Goal: Task Accomplishment & Management: Use online tool/utility

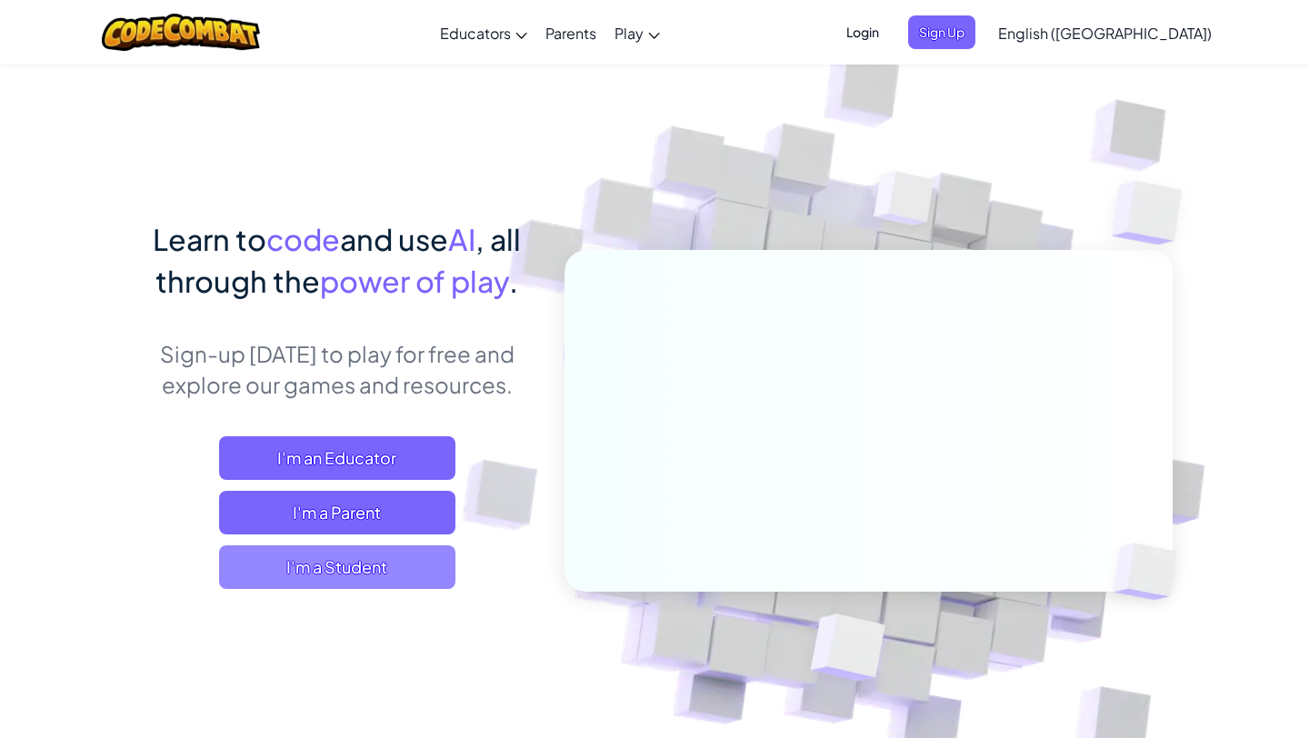
click at [393, 560] on span "I'm a Student" at bounding box center [337, 568] width 236 height 44
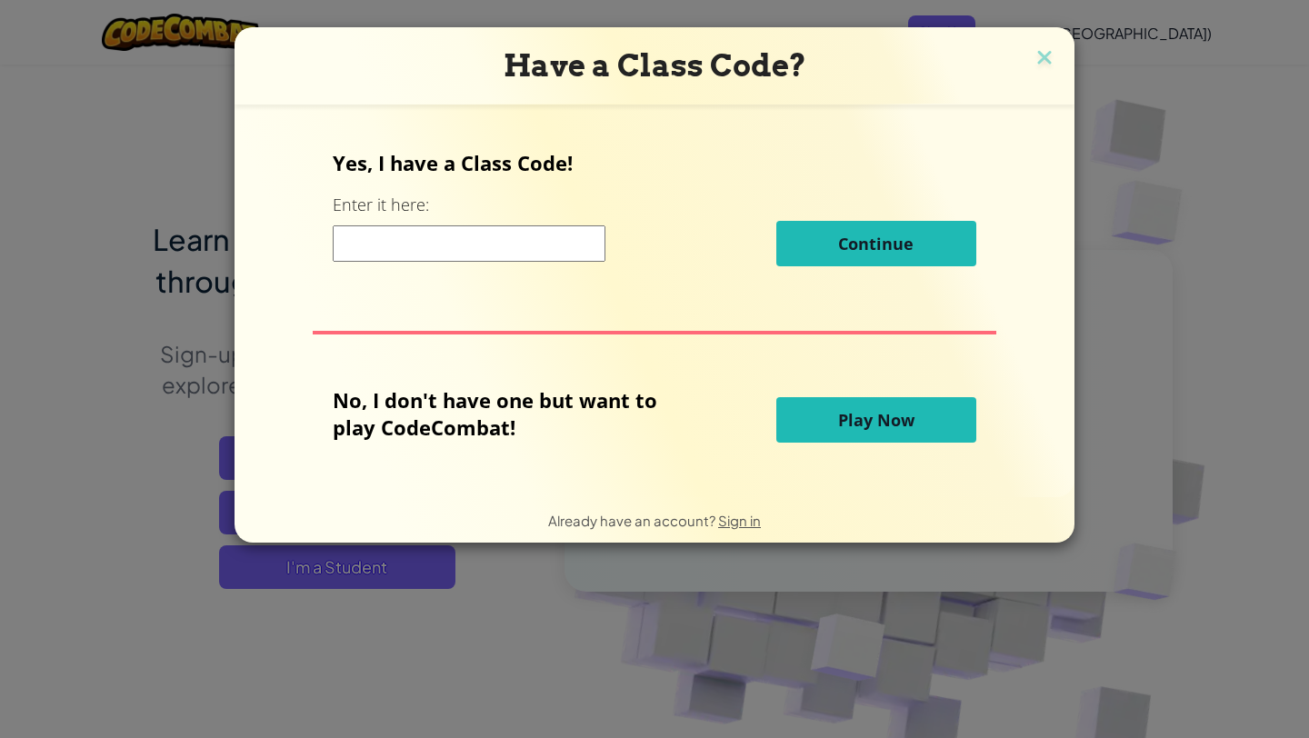
click at [859, 442] on button "Play Now" at bounding box center [876, 419] width 200 height 45
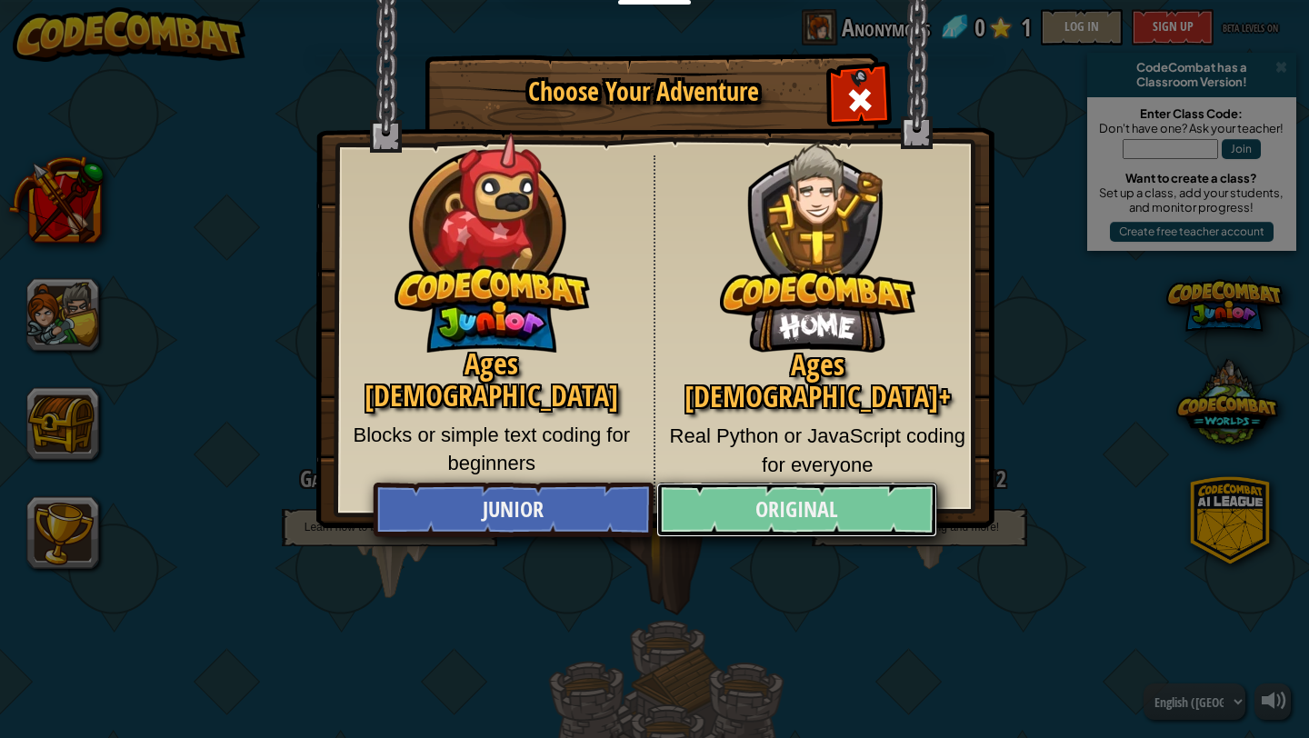
click at [840, 527] on link "Original" at bounding box center [796, 510] width 280 height 55
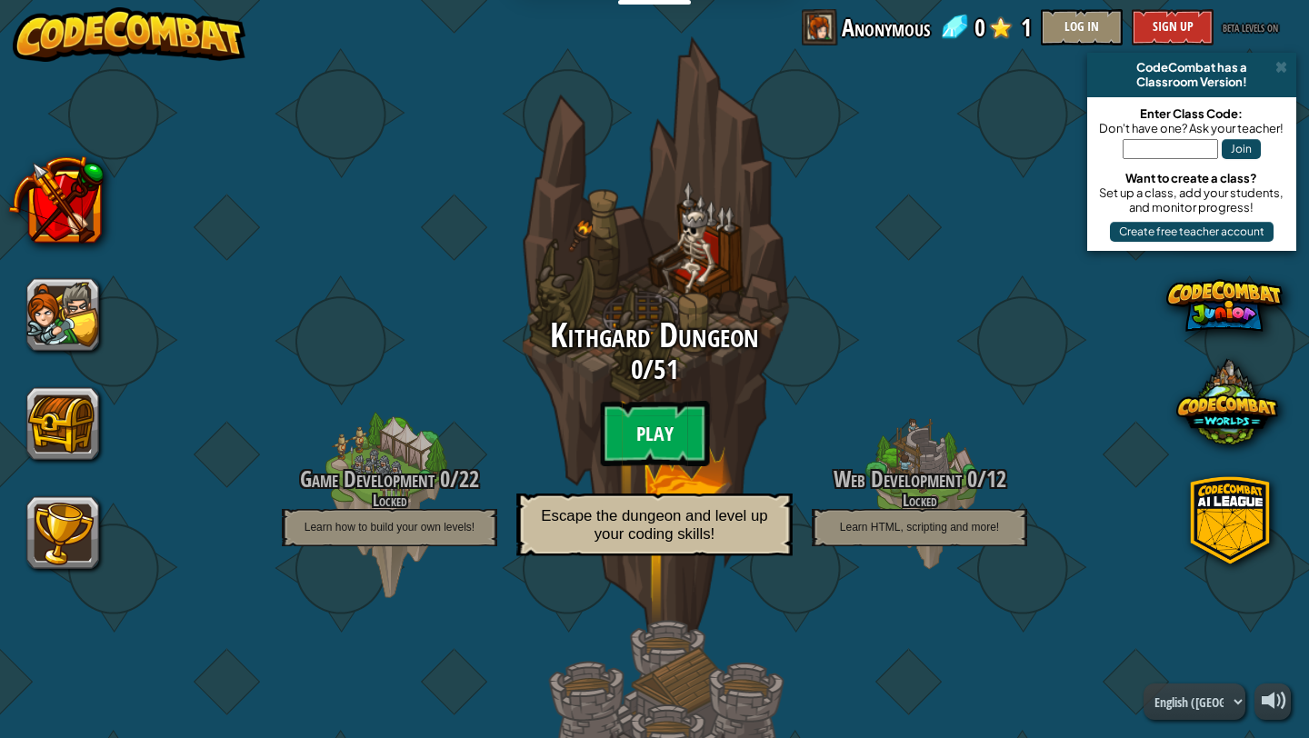
click at [675, 417] on btn "Play" at bounding box center [654, 433] width 109 height 65
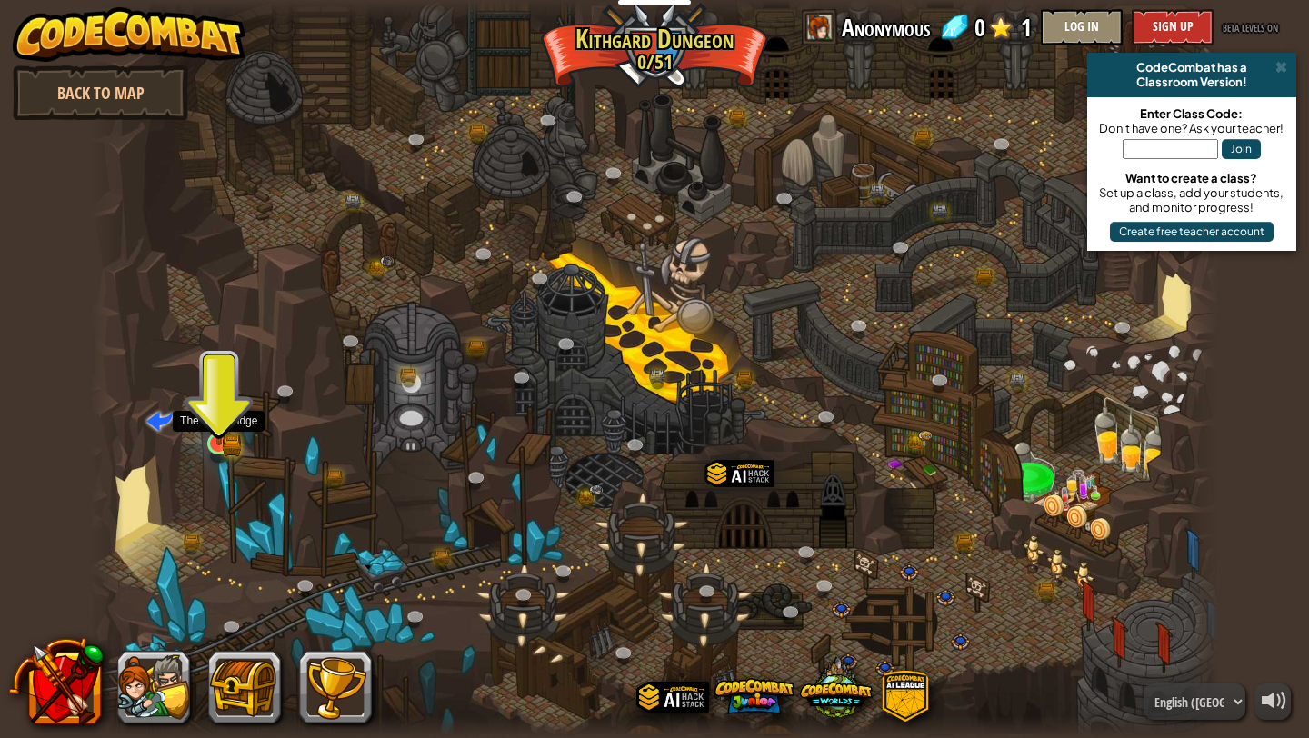
click at [220, 433] on img at bounding box center [219, 414] width 29 height 64
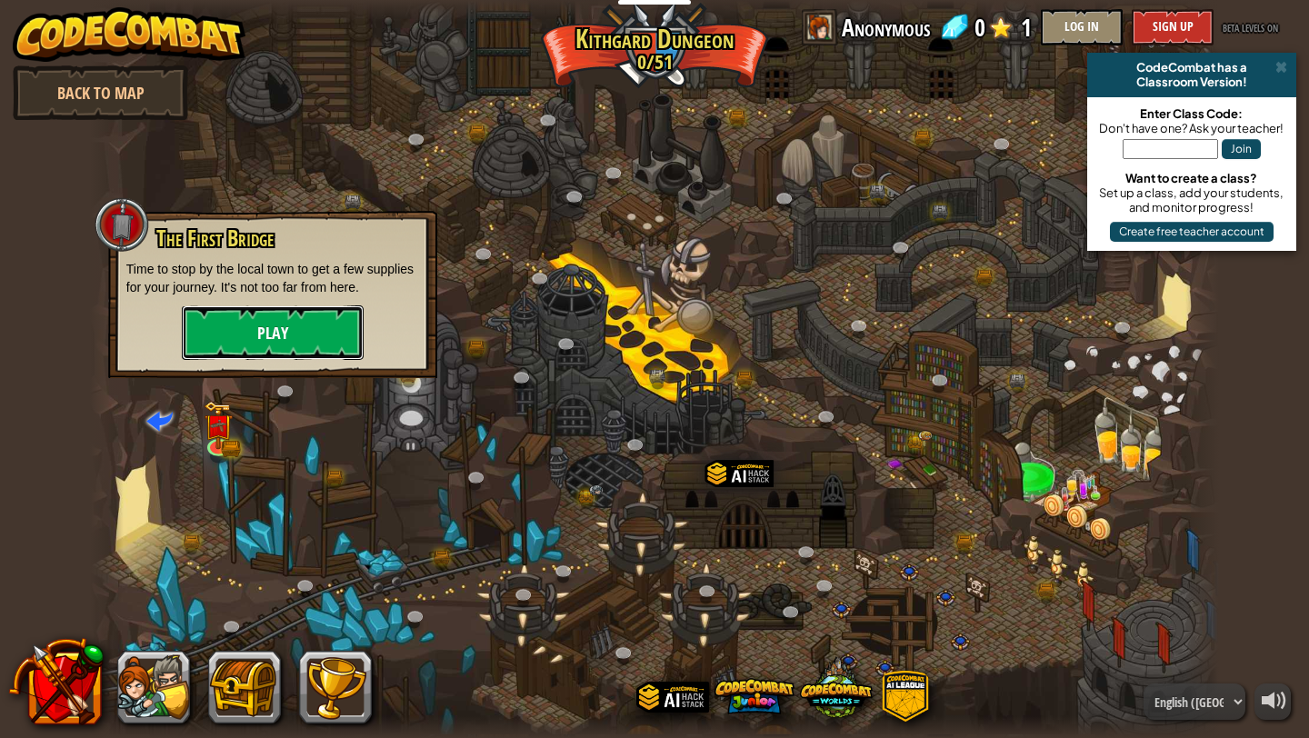
click at [286, 339] on button "Play" at bounding box center [273, 332] width 182 height 55
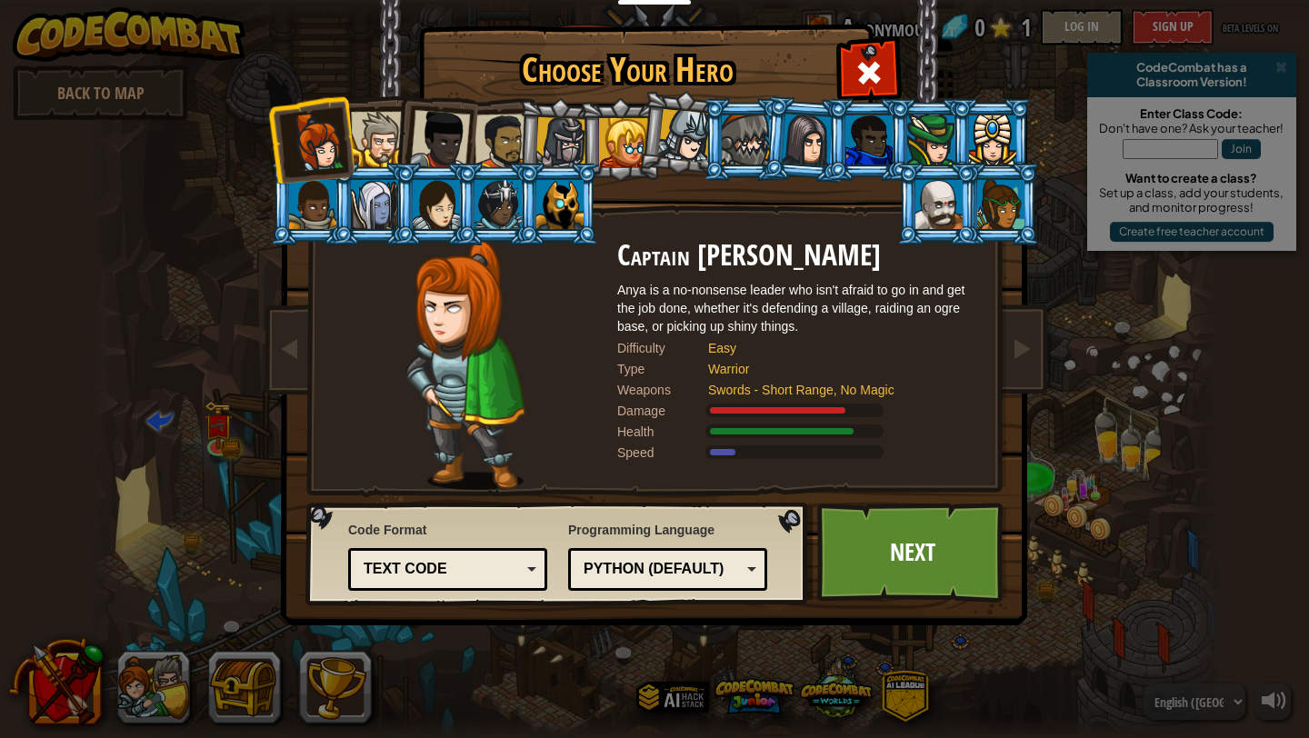
click at [473, 587] on div "Text code Blocks and code Blocks Blocks (Icons) Text code" at bounding box center [447, 569] width 199 height 43
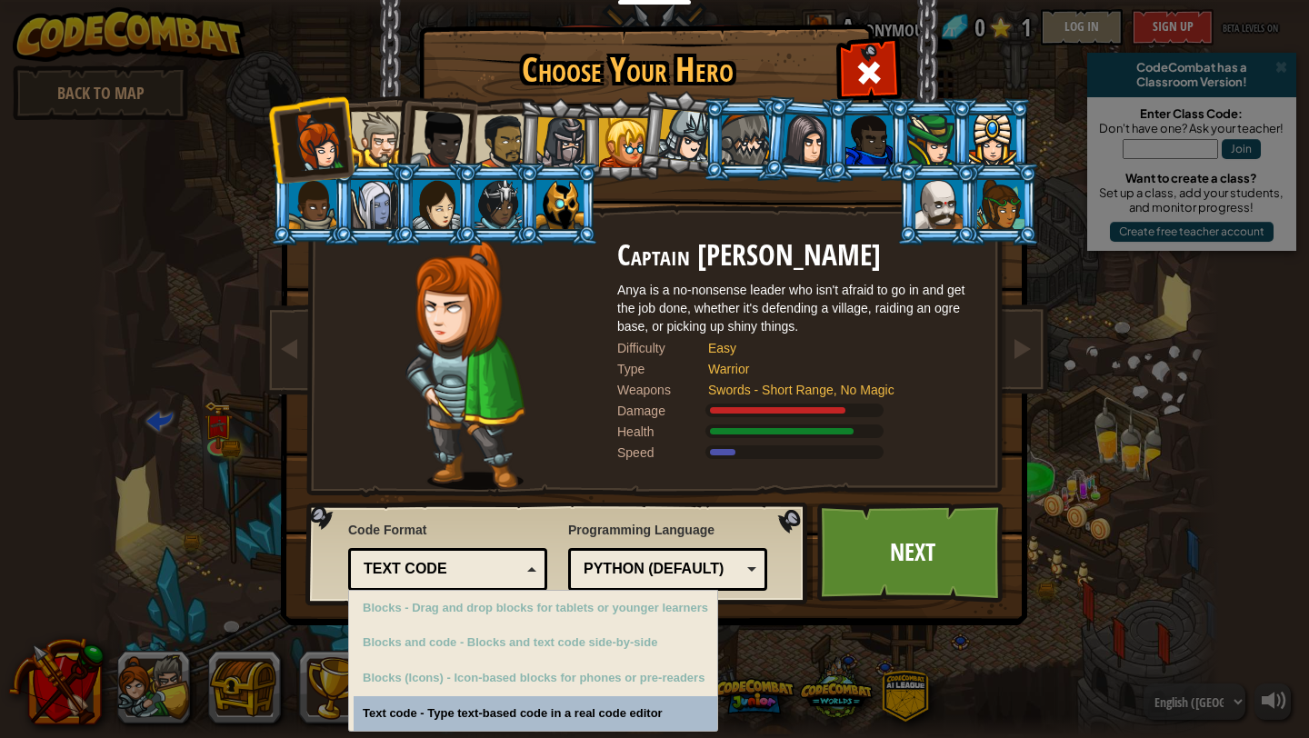
click at [473, 587] on div "Text code Blocks and code Blocks Blocks (Icons) Text code" at bounding box center [447, 569] width 199 height 43
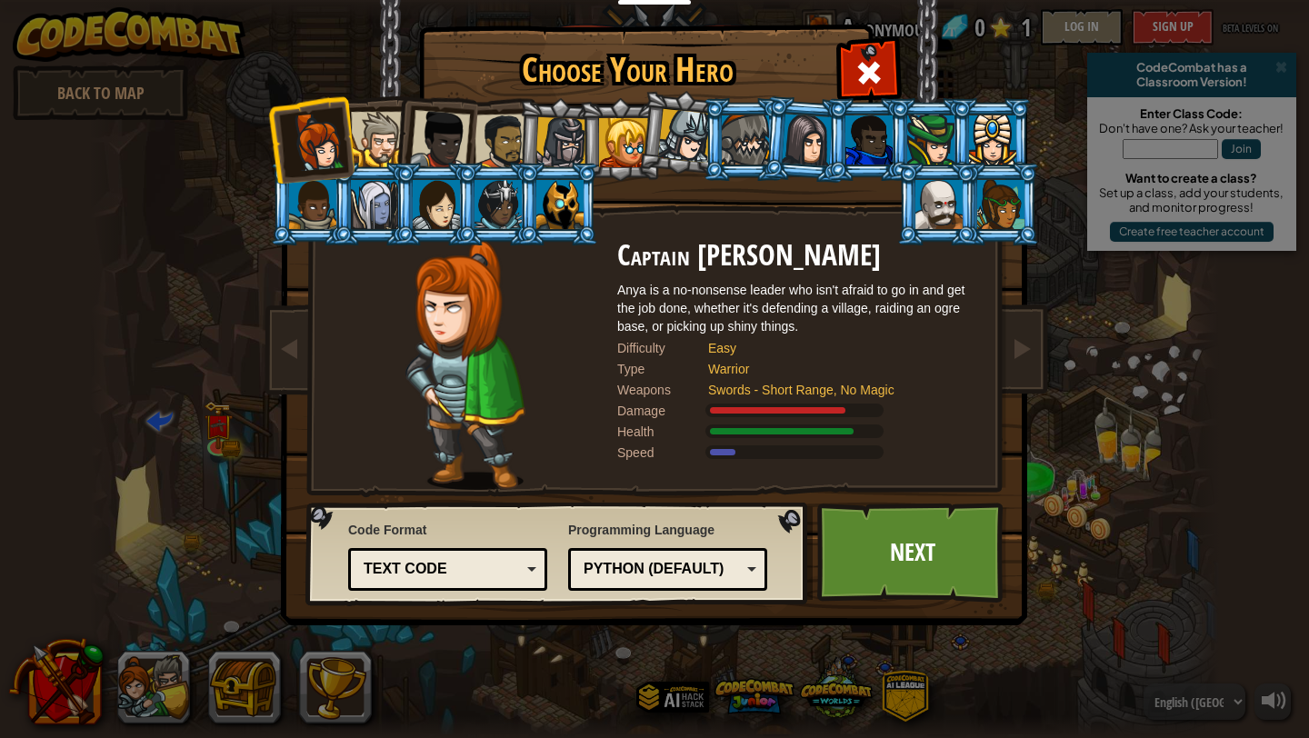
click at [655, 566] on div "Python (Default)" at bounding box center [662, 569] width 157 height 21
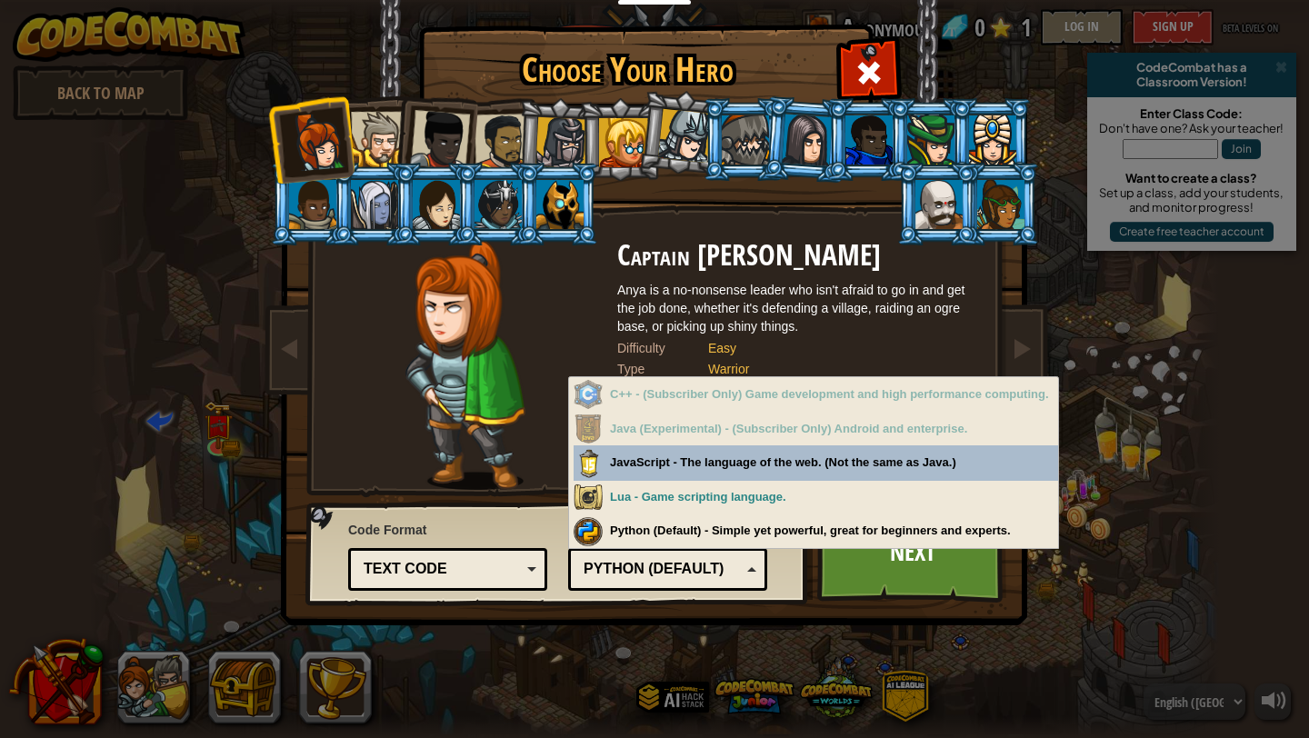
click at [655, 566] on div "Python (Default)" at bounding box center [662, 569] width 157 height 21
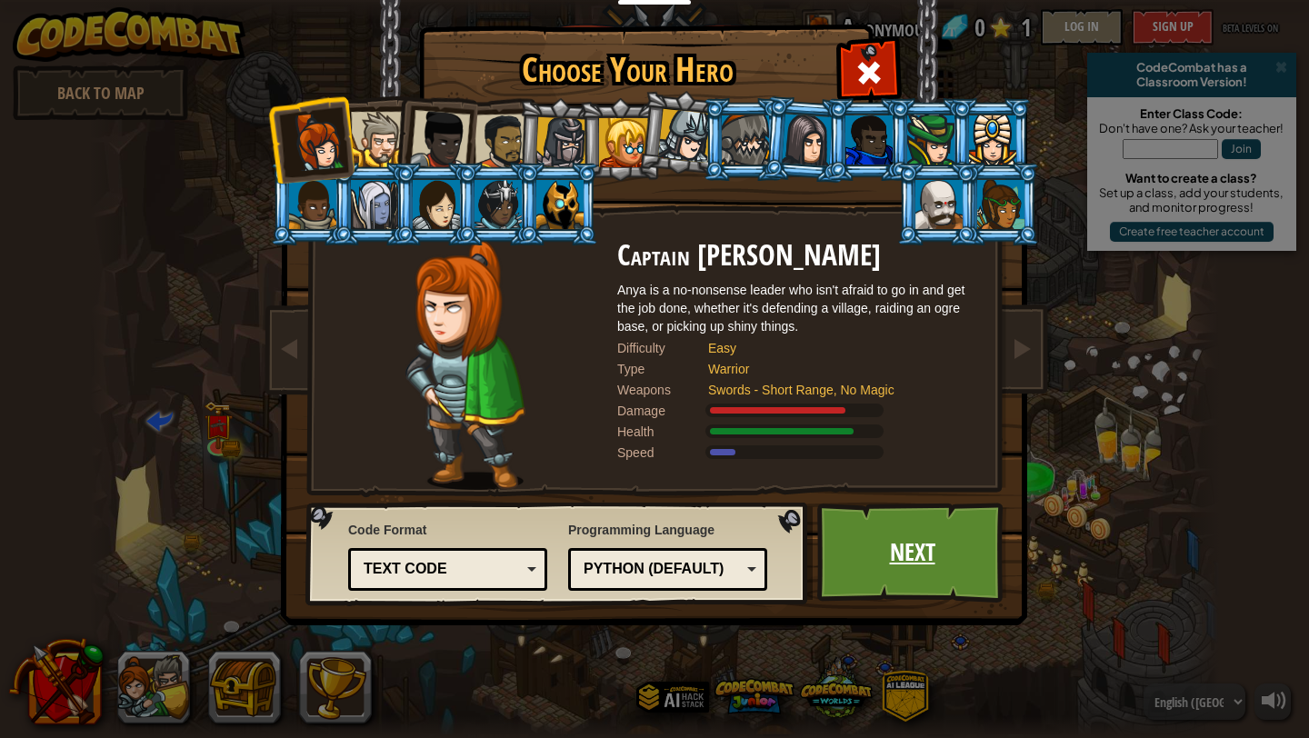
click at [918, 536] on link "Next" at bounding box center [912, 553] width 190 height 100
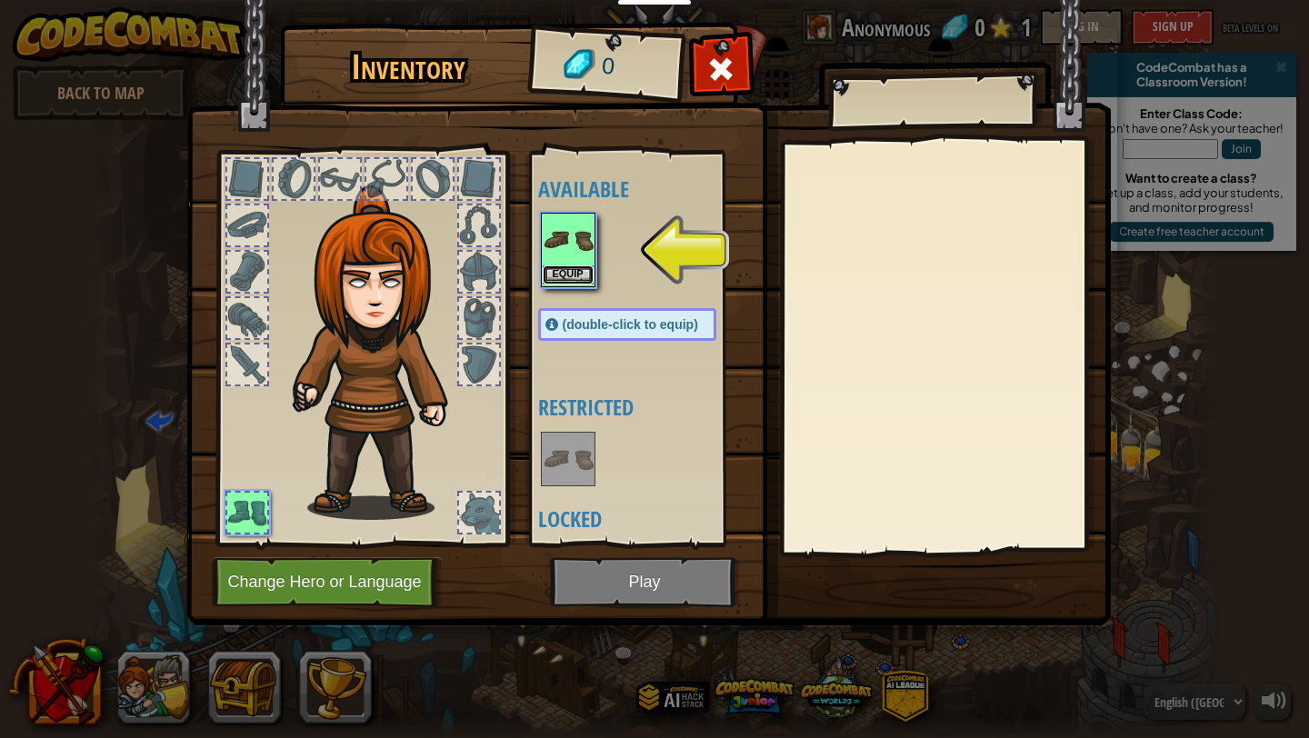
click at [566, 270] on button "Equip" at bounding box center [568, 274] width 51 height 19
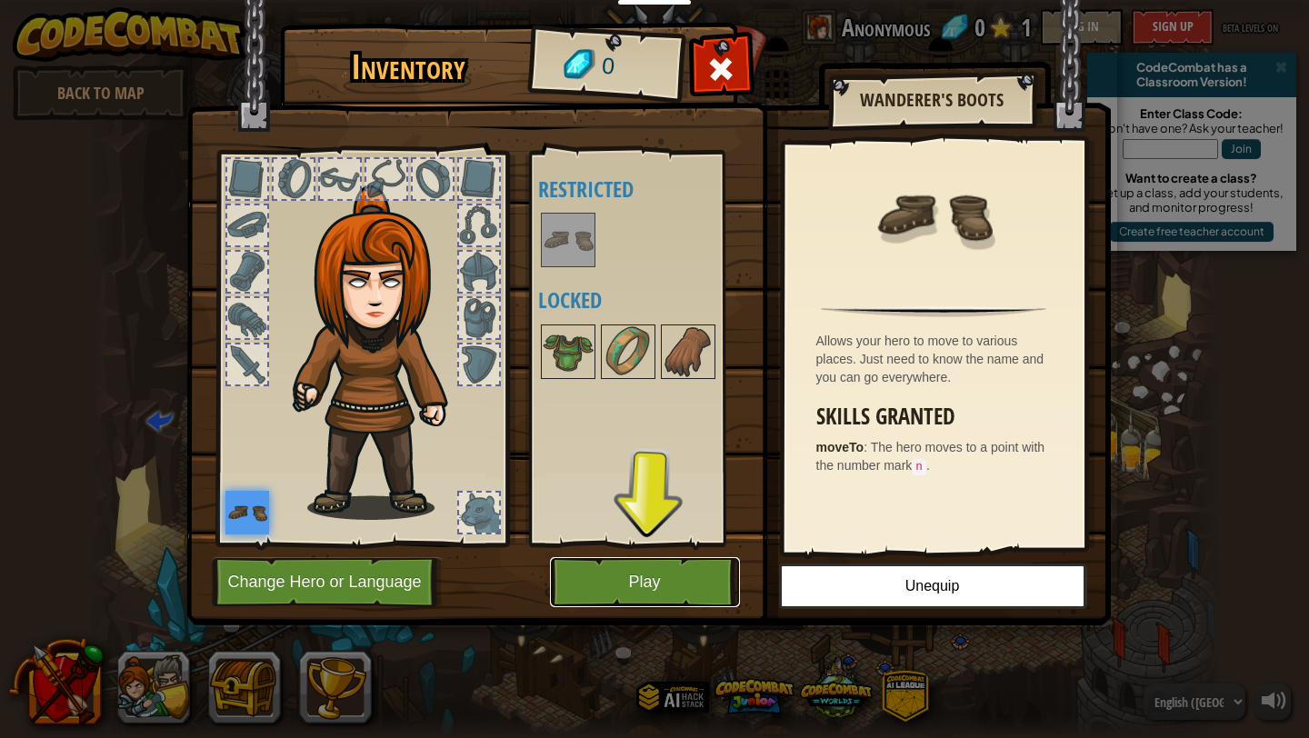
click at [648, 558] on button "Play" at bounding box center [645, 582] width 190 height 50
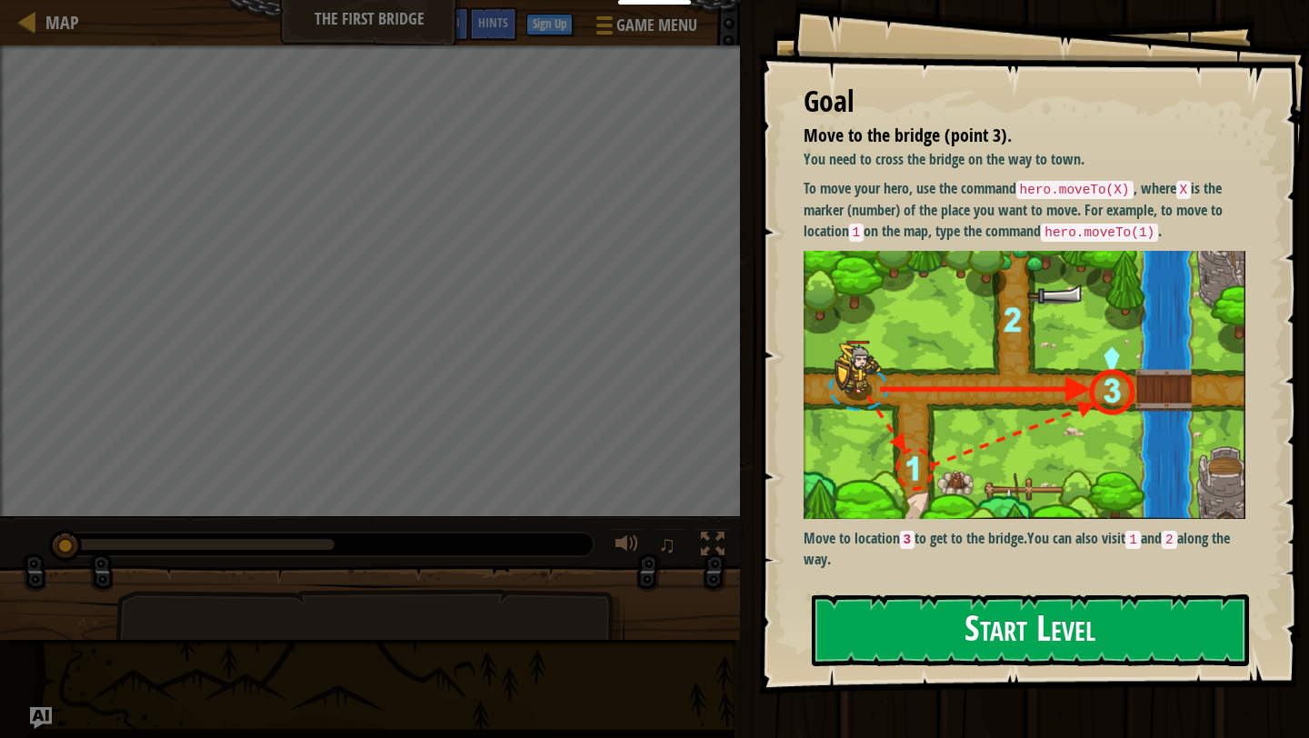
click at [890, 625] on button "Start Level" at bounding box center [1030, 631] width 437 height 72
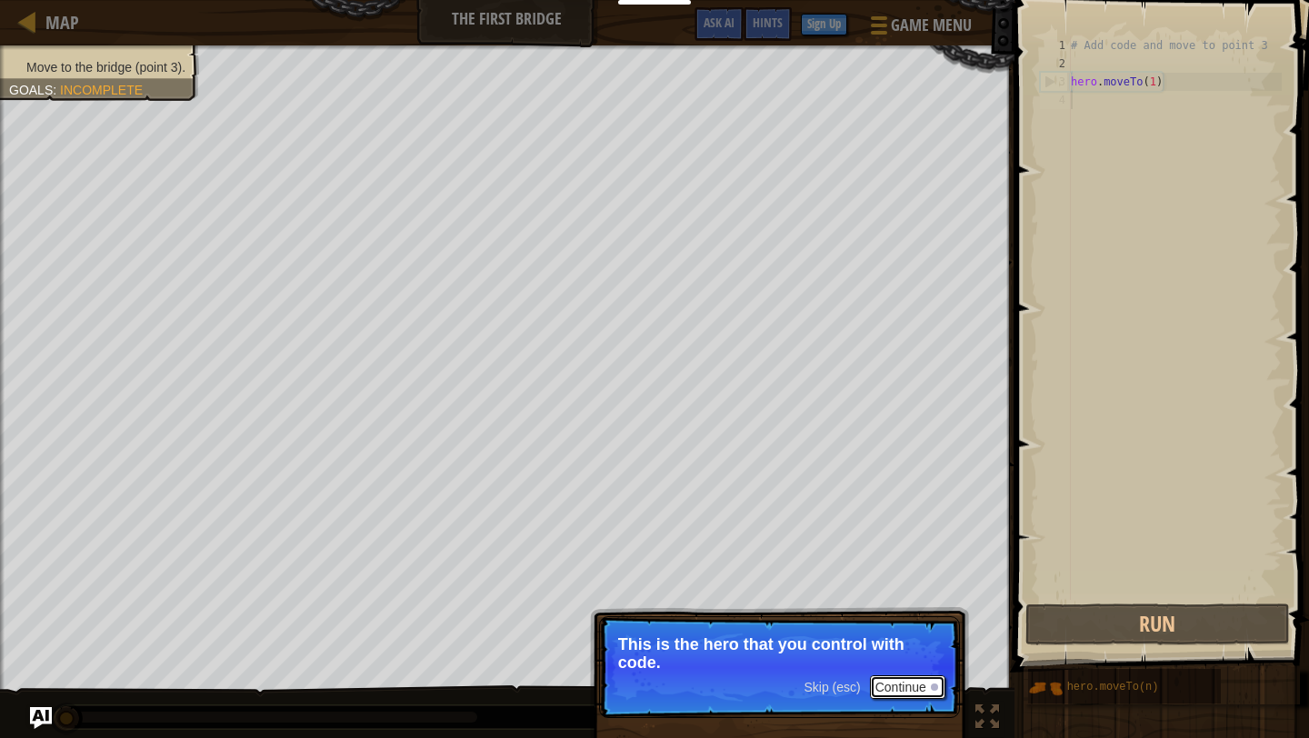
click at [921, 682] on button "Continue" at bounding box center [907, 688] width 75 height 24
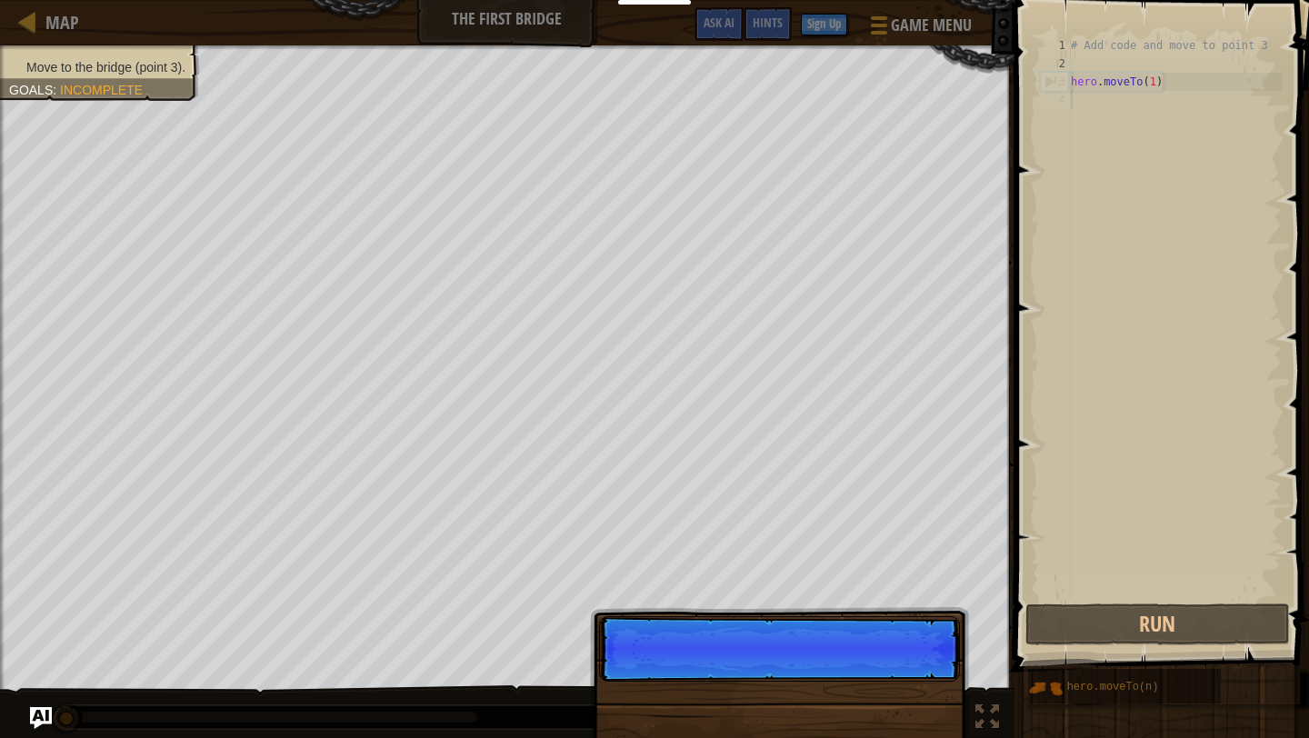
scroll to position [8, 0]
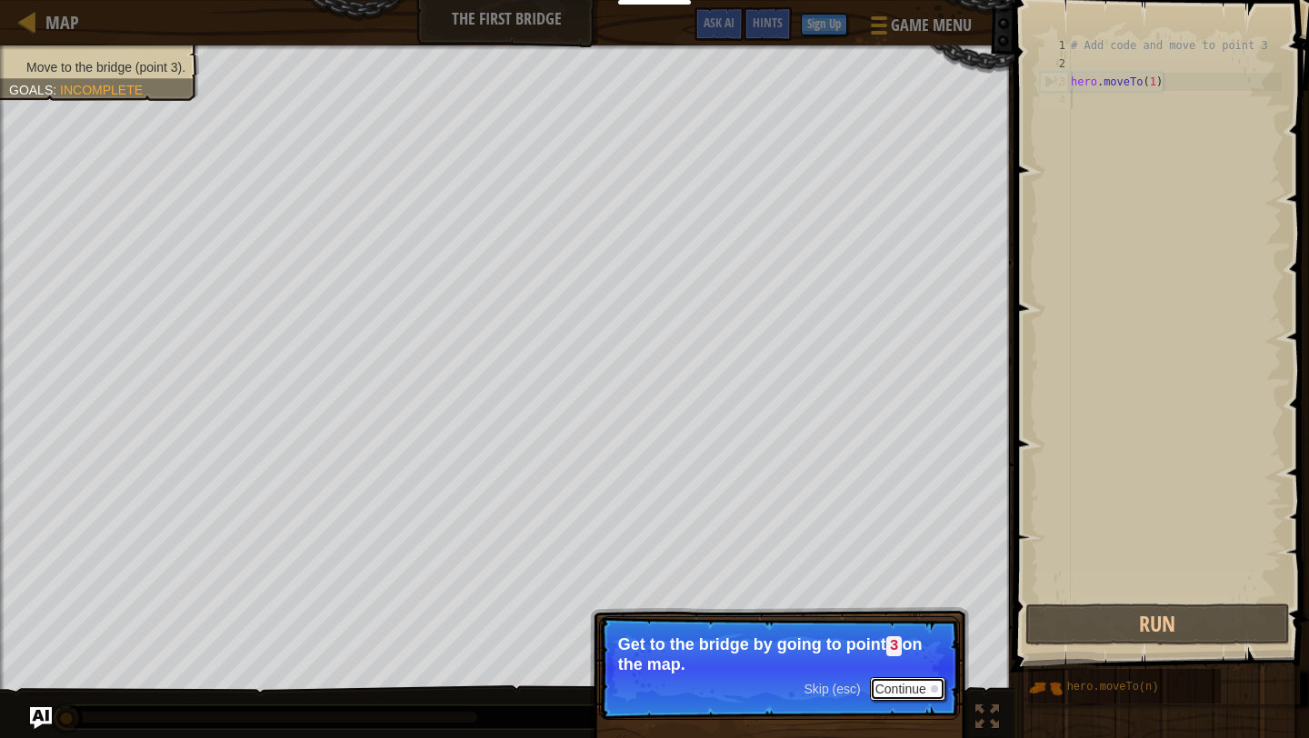
click at [919, 682] on button "Continue" at bounding box center [907, 689] width 75 height 24
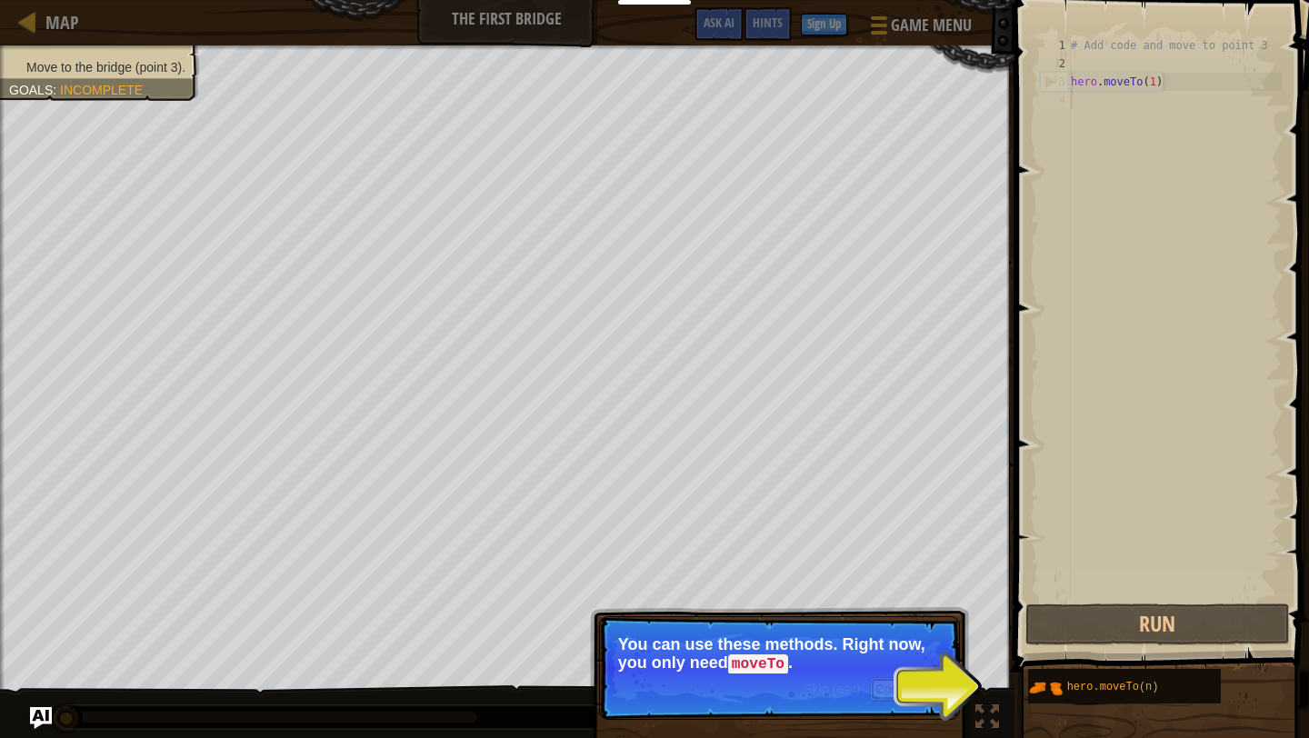
click at [918, 680] on button "Continue" at bounding box center [907, 689] width 75 height 24
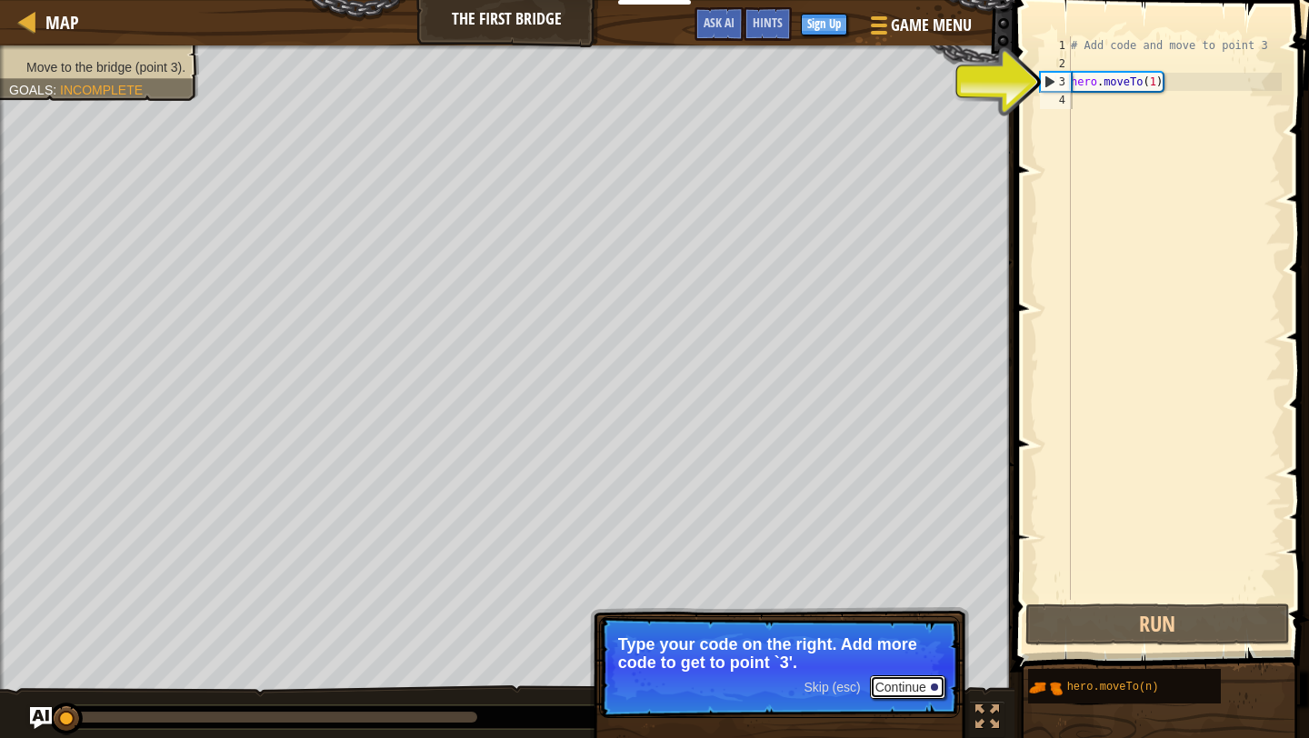
click at [899, 690] on button "Continue" at bounding box center [907, 688] width 75 height 24
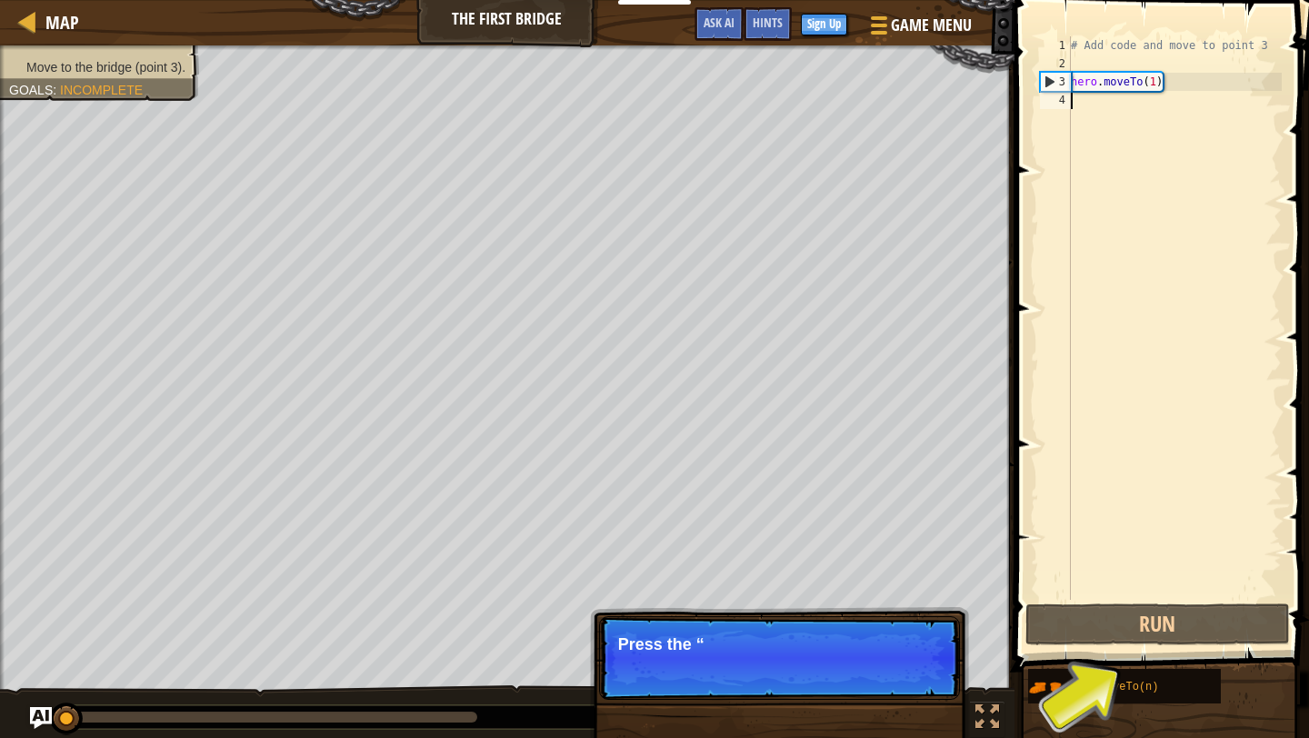
click at [899, 690] on p "Skip (esc) Continue Press the “" at bounding box center [779, 658] width 361 height 84
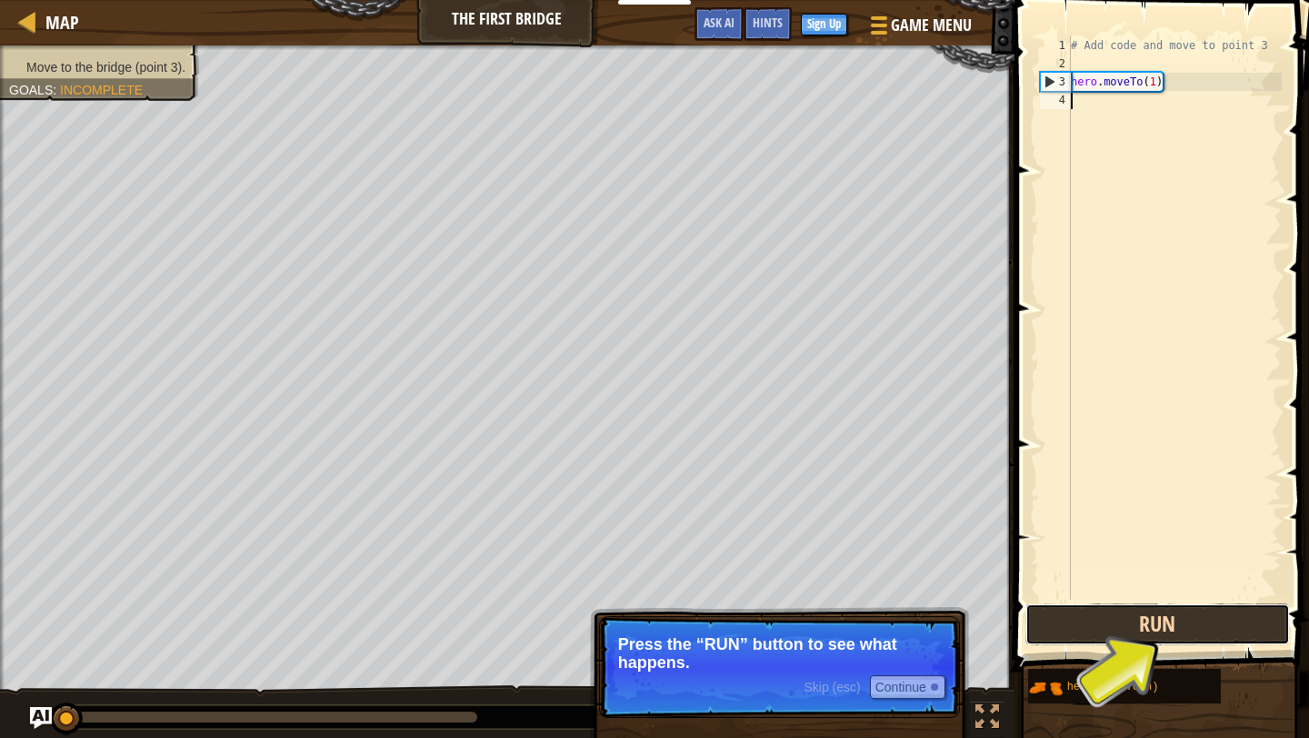
click at [1147, 620] on button "Run" at bounding box center [1158, 625] width 265 height 42
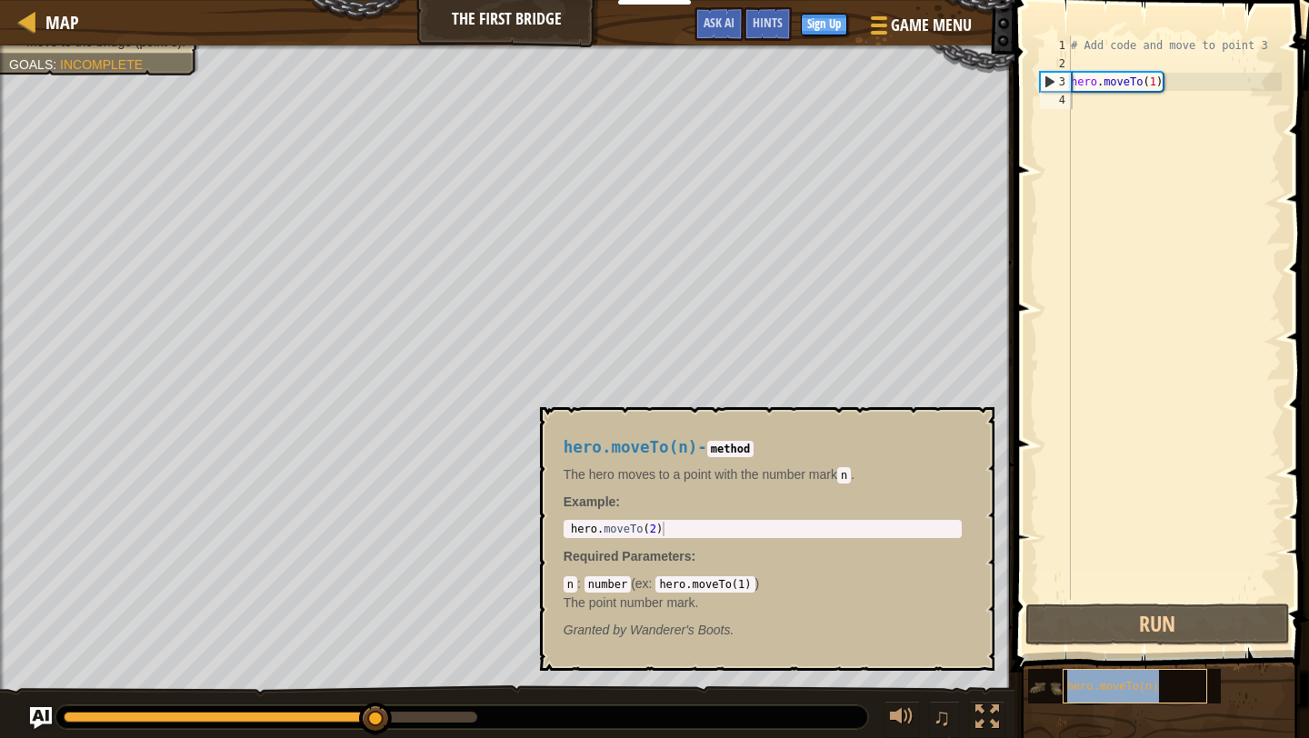
click at [1128, 693] on span "hero.moveTo(n)" at bounding box center [1113, 687] width 92 height 13
click at [1159, 77] on div "# Add code and move to point 3 hero . moveTo ( 1 )" at bounding box center [1174, 336] width 215 height 600
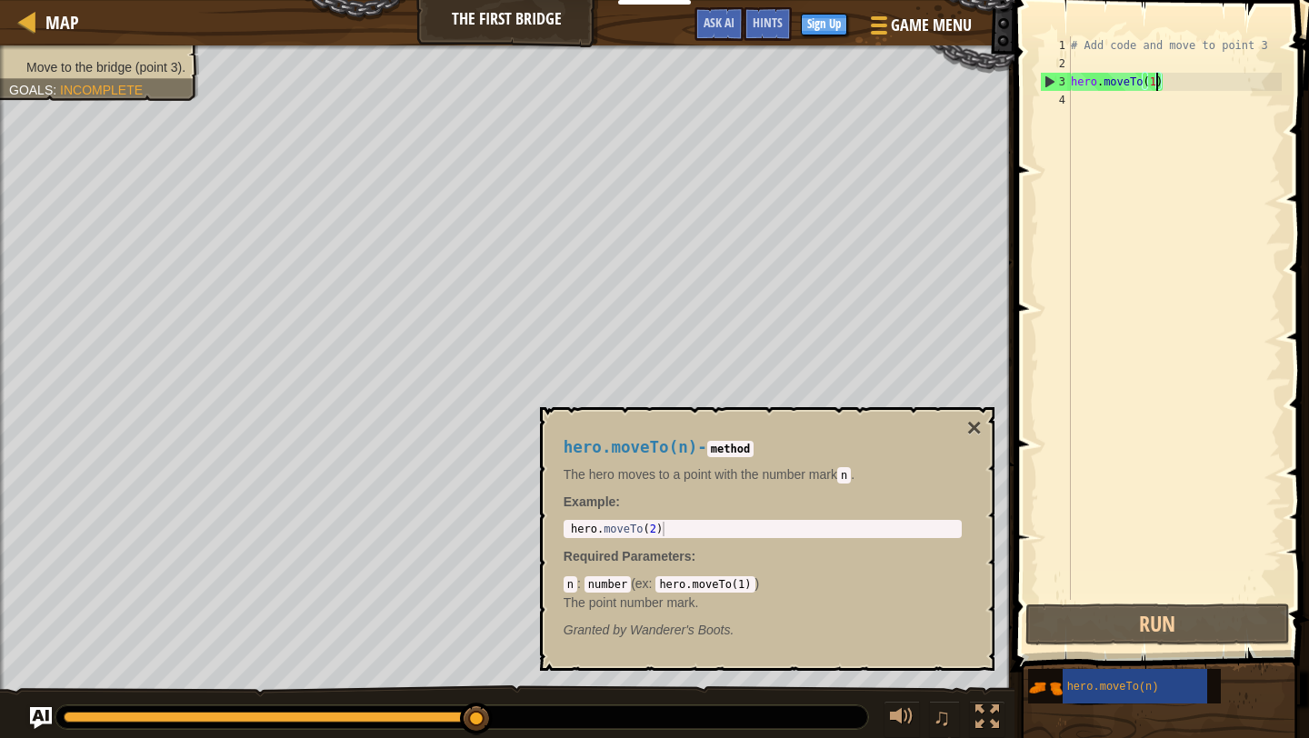
click at [1153, 75] on div "# Add code and move to point 3 hero . moveTo ( 1 )" at bounding box center [1174, 336] width 215 height 600
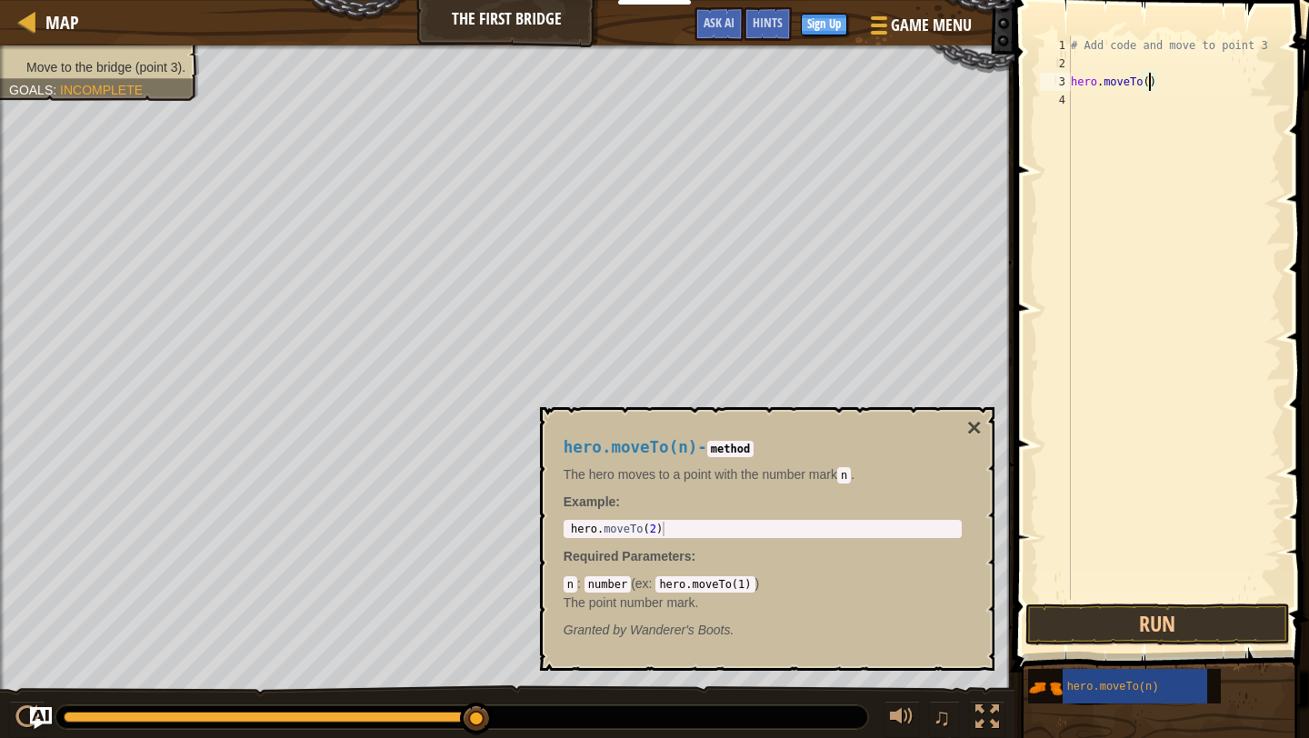
scroll to position [8, 6]
click at [1171, 627] on button "Run" at bounding box center [1158, 625] width 265 height 42
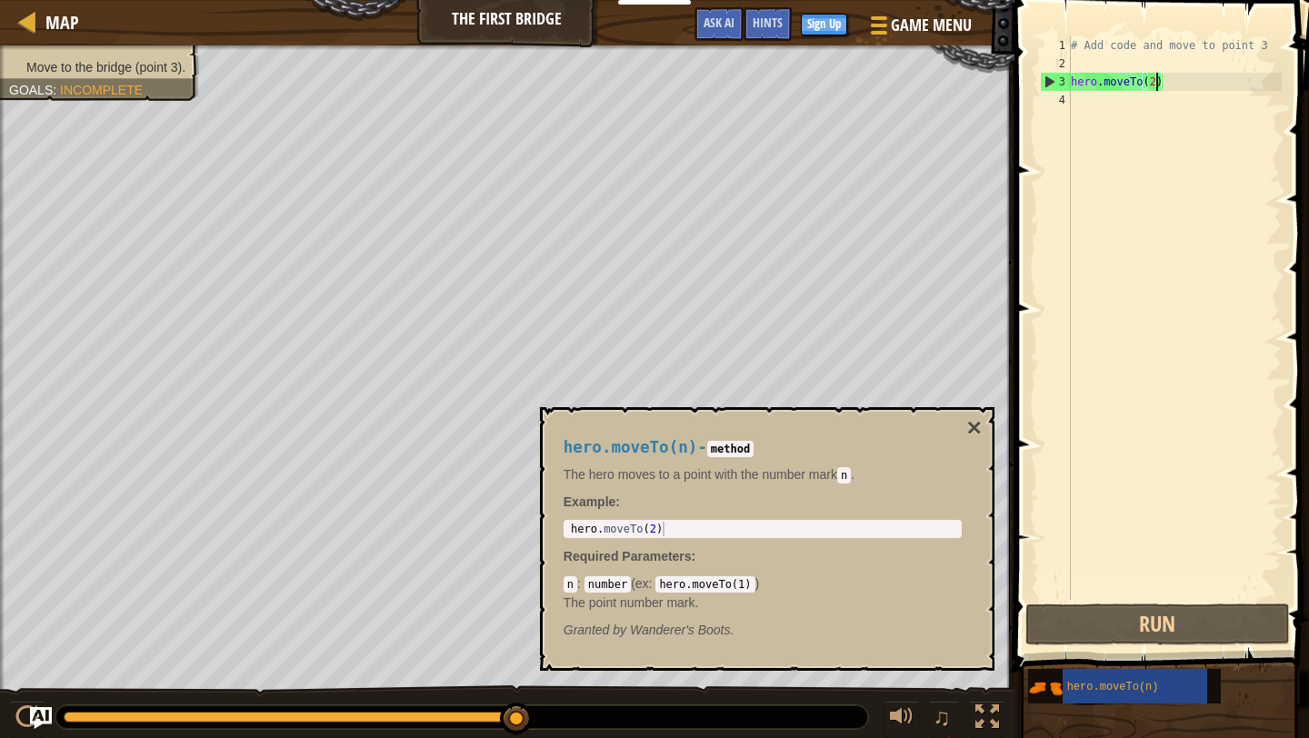
type textarea "hero.moveTo(23)"
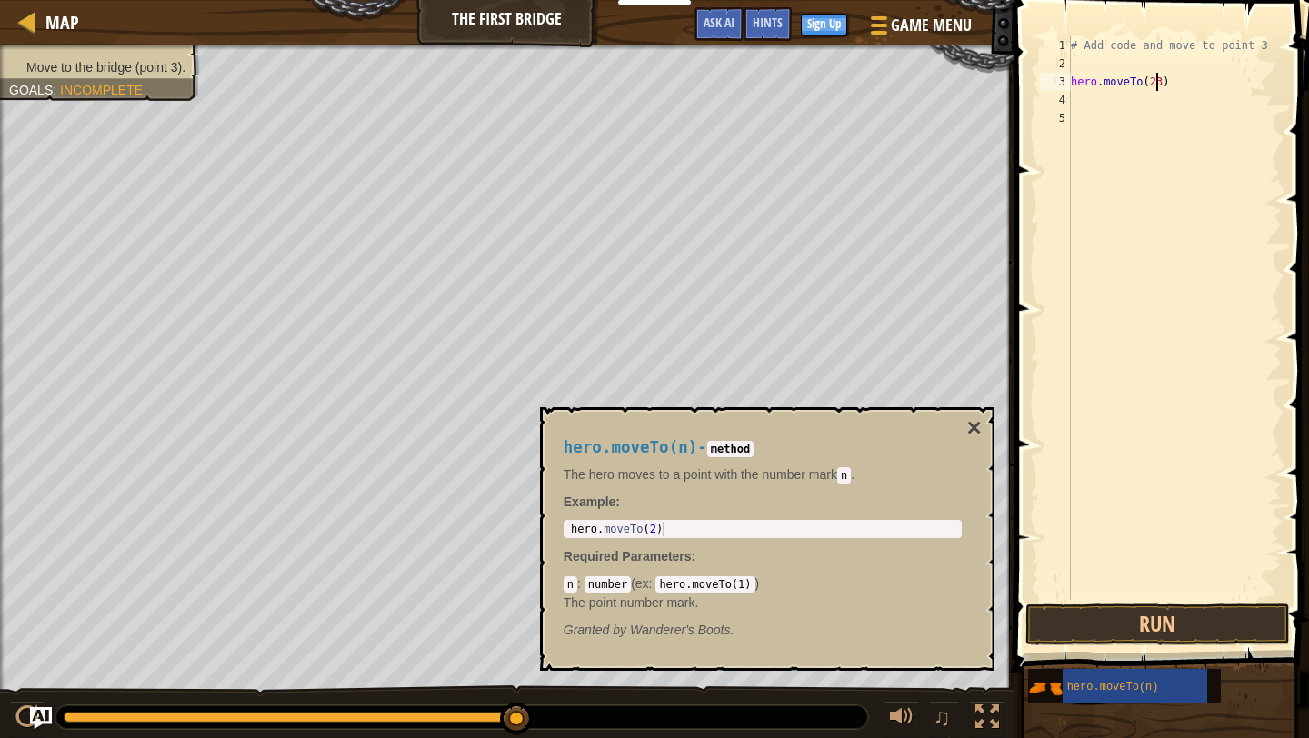
click at [1153, 78] on div "# Add code and move to point 3 hero . moveTo ( 23 )" at bounding box center [1174, 336] width 215 height 600
type textarea "hero.moveTo(3)"
click at [1179, 635] on button "Run" at bounding box center [1158, 625] width 265 height 42
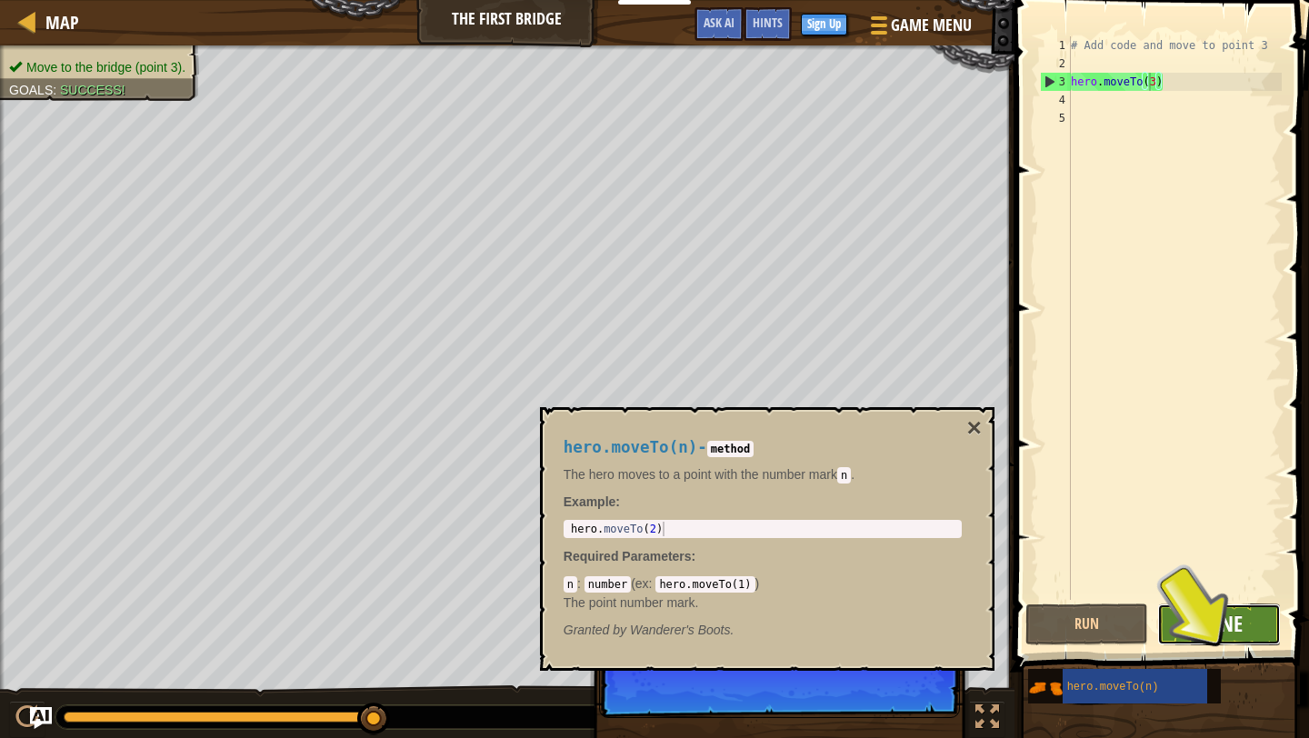
click at [1230, 638] on button "Done" at bounding box center [1219, 625] width 124 height 42
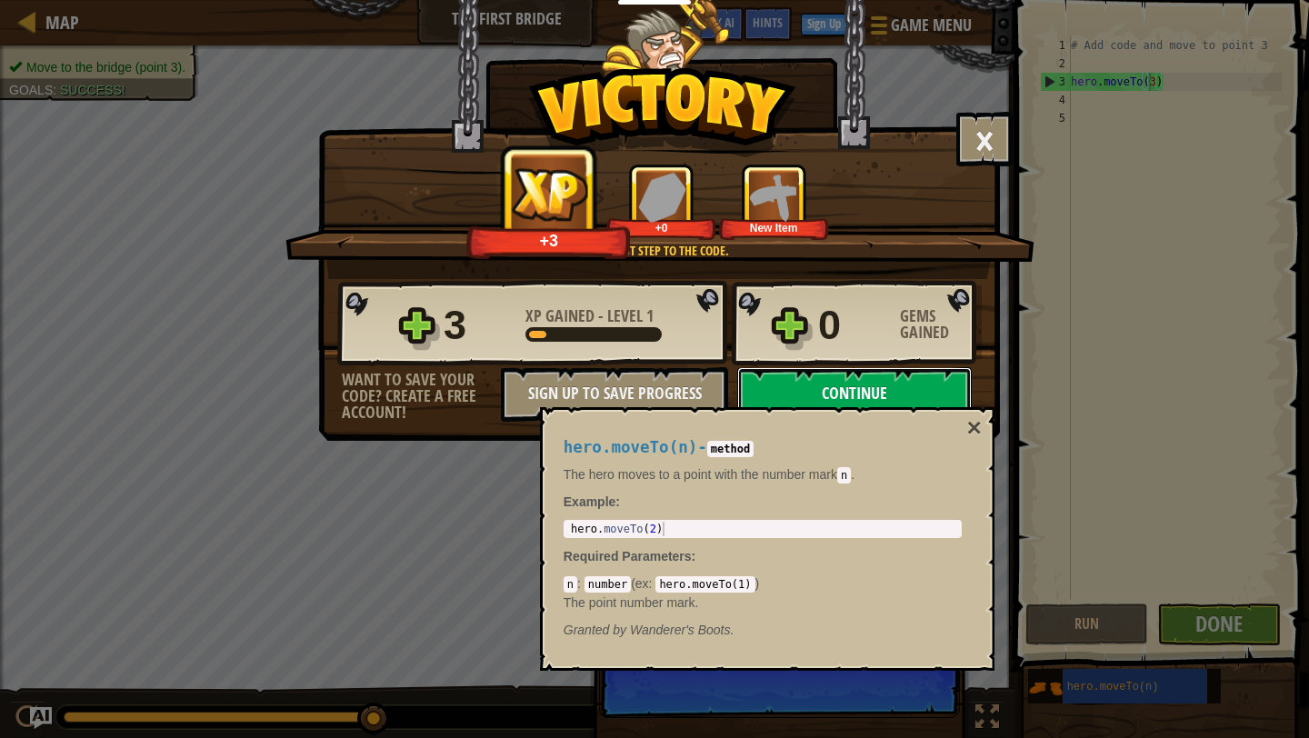
click at [886, 386] on button "Continue" at bounding box center [854, 394] width 235 height 55
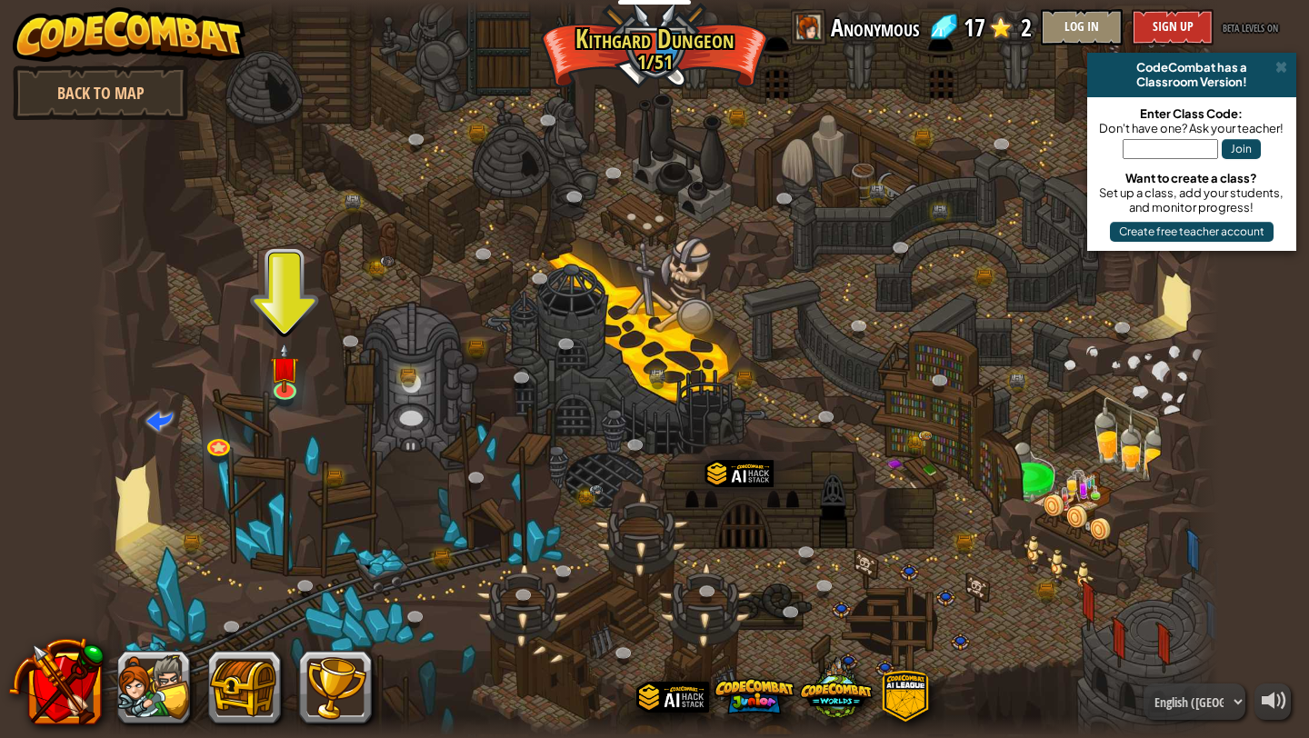
click at [302, 385] on div at bounding box center [654, 369] width 1129 height 738
click at [294, 385] on img at bounding box center [284, 355] width 29 height 67
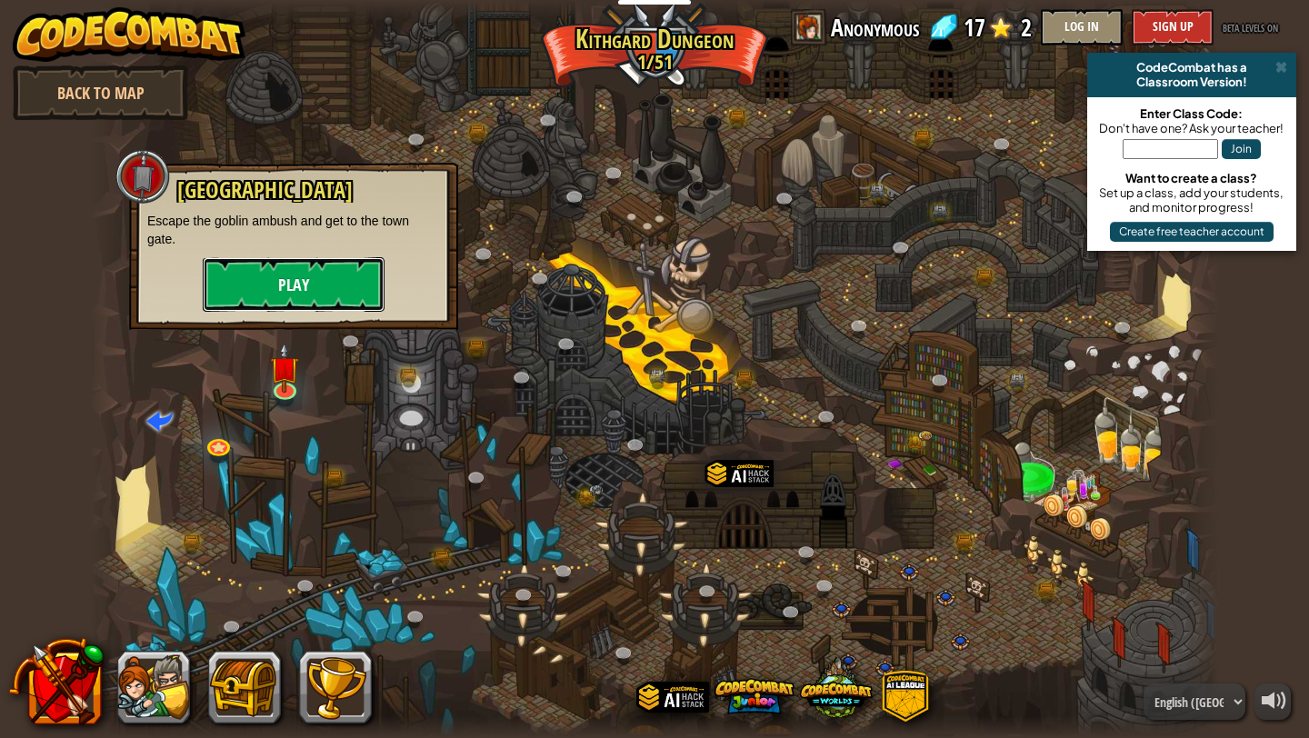
click at [322, 268] on button "Play" at bounding box center [294, 284] width 182 height 55
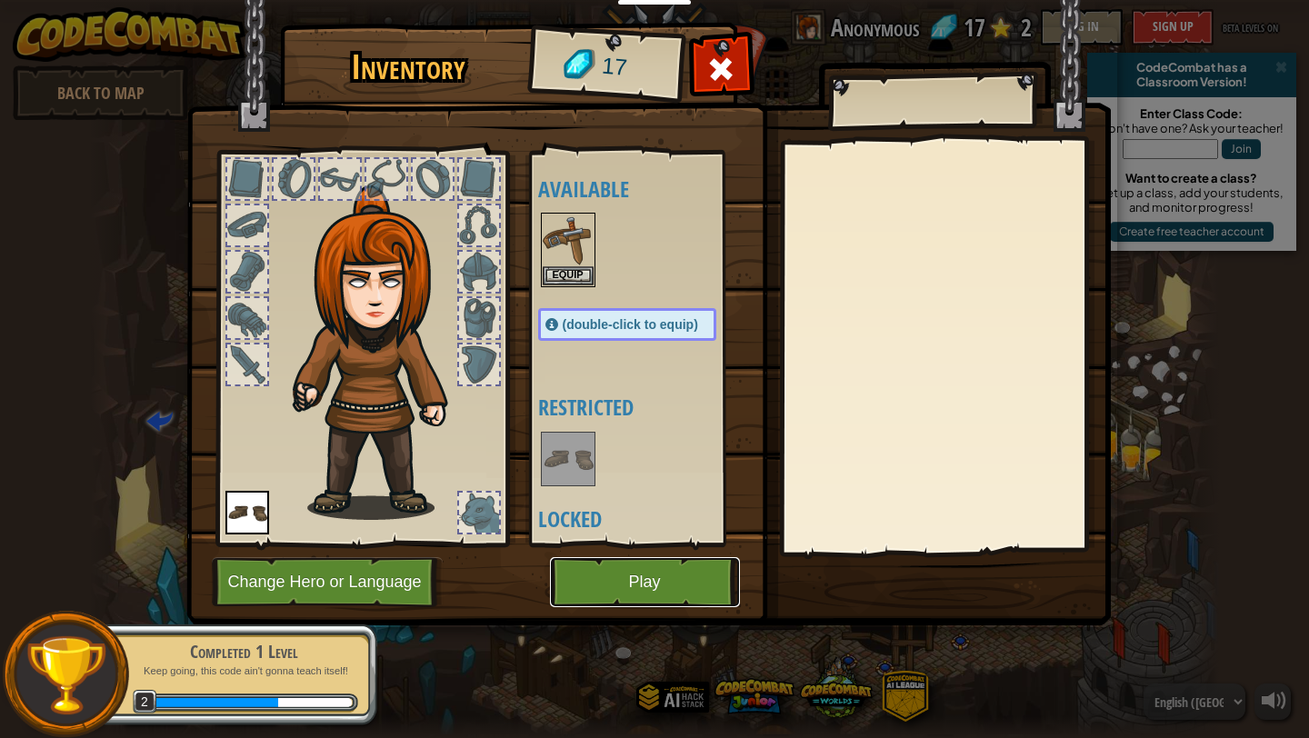
click at [607, 596] on button "Play" at bounding box center [645, 582] width 190 height 50
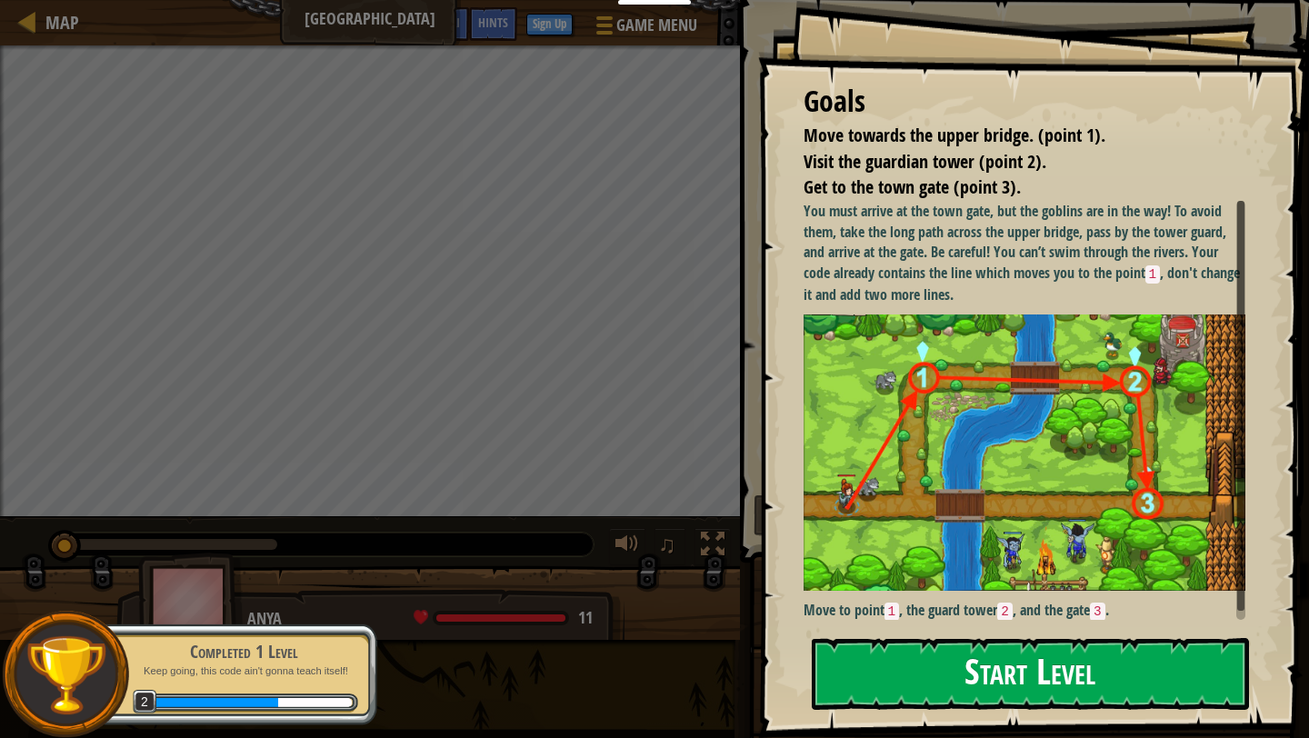
click at [938, 686] on button "Start Level" at bounding box center [1030, 674] width 437 height 72
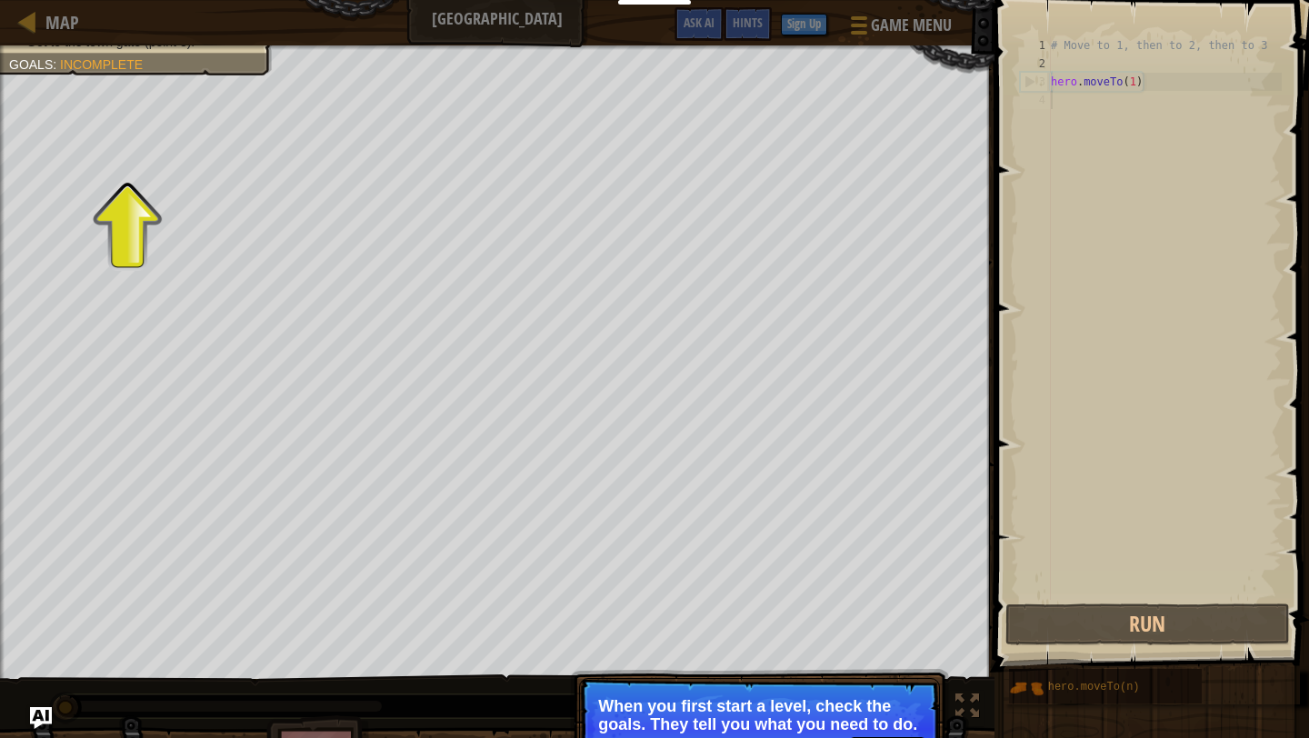
click at [1128, 71] on div "# Move to 1, then to 2, then to 3 hero . moveTo ( 1 )" at bounding box center [1164, 336] width 235 height 600
click at [1133, 74] on div "# Move to 1, then to 2, then to 3 hero . moveTo ( 1 )" at bounding box center [1164, 336] width 235 height 600
type textarea "hero.moveTo(1)"
